Goal: Find specific page/section: Find specific page/section

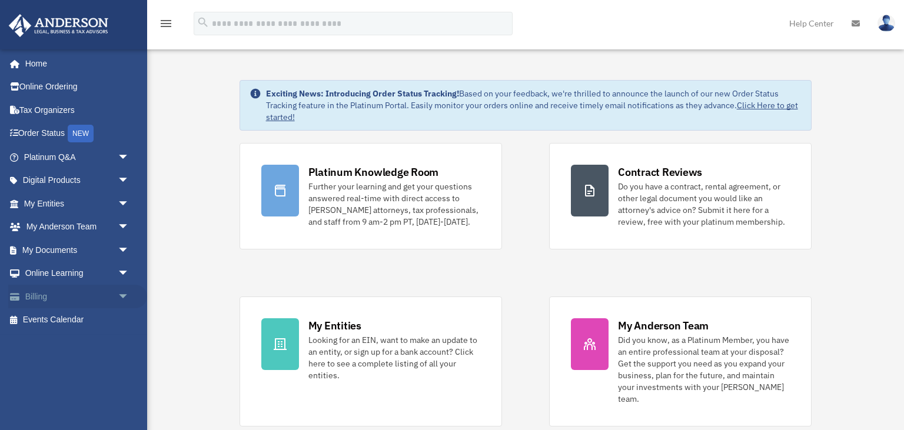
click at [69, 301] on link "Billing arrow_drop_down" at bounding box center [77, 297] width 139 height 24
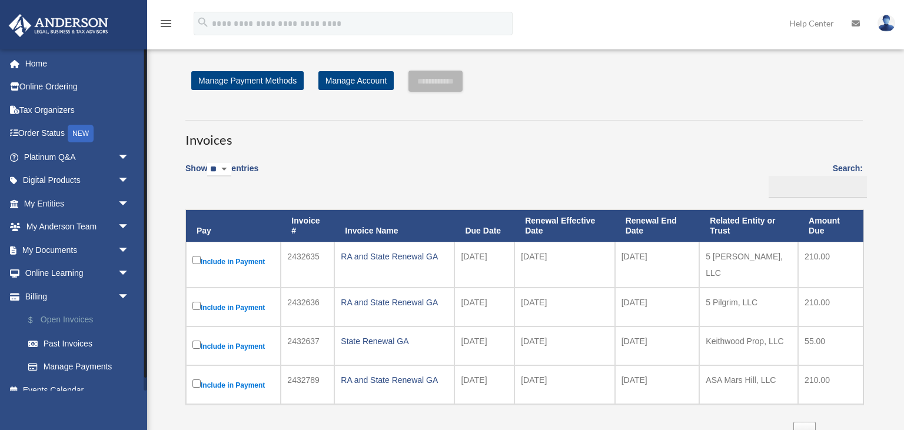
click at [82, 311] on link "$ Open Invoices" at bounding box center [81, 320] width 131 height 24
click at [889, 26] on img at bounding box center [886, 23] width 18 height 17
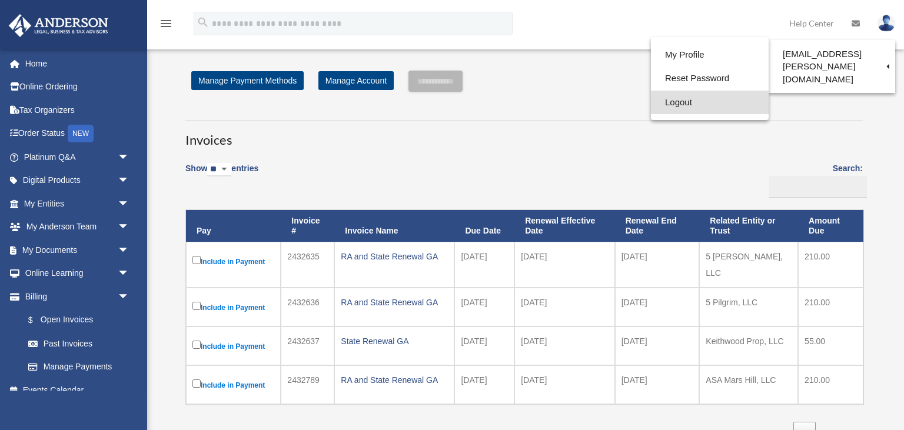
click at [669, 109] on link "Logout" at bounding box center [710, 103] width 118 height 24
